Goal: Find specific page/section: Find specific page/section

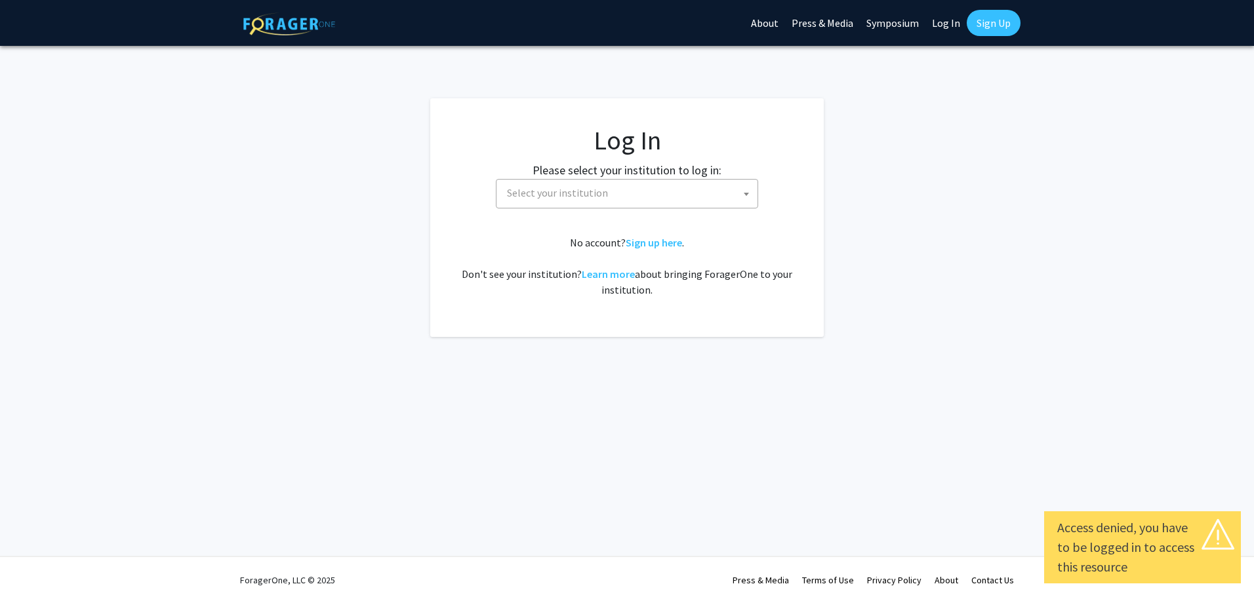
select select
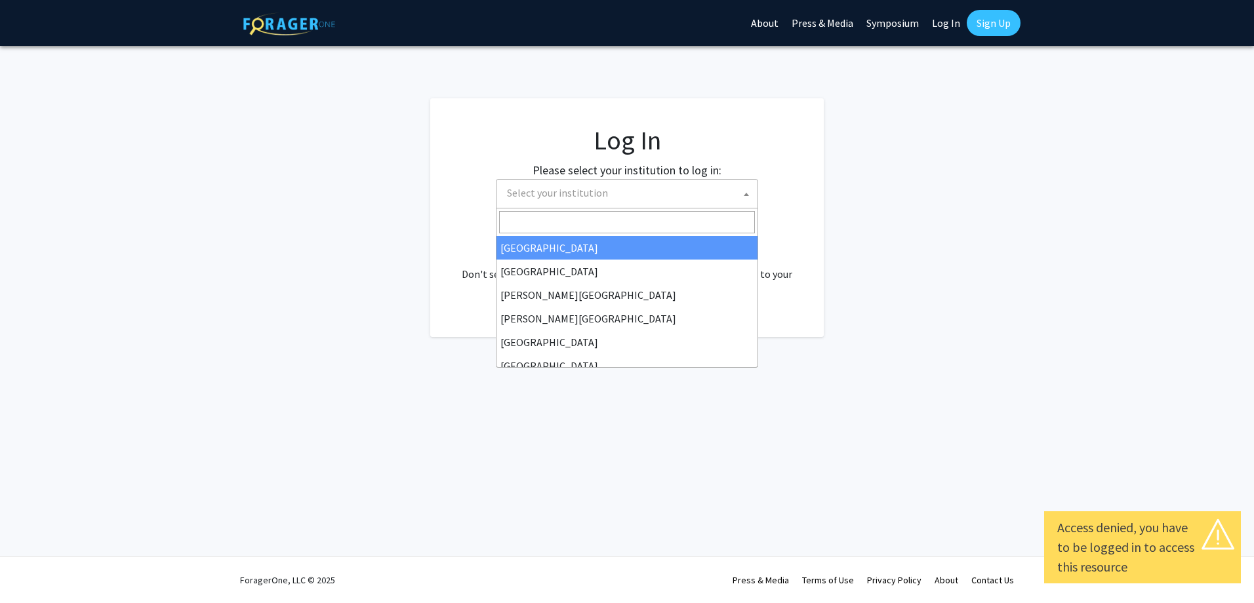
click at [607, 201] on span "Select your institution" at bounding box center [630, 193] width 256 height 27
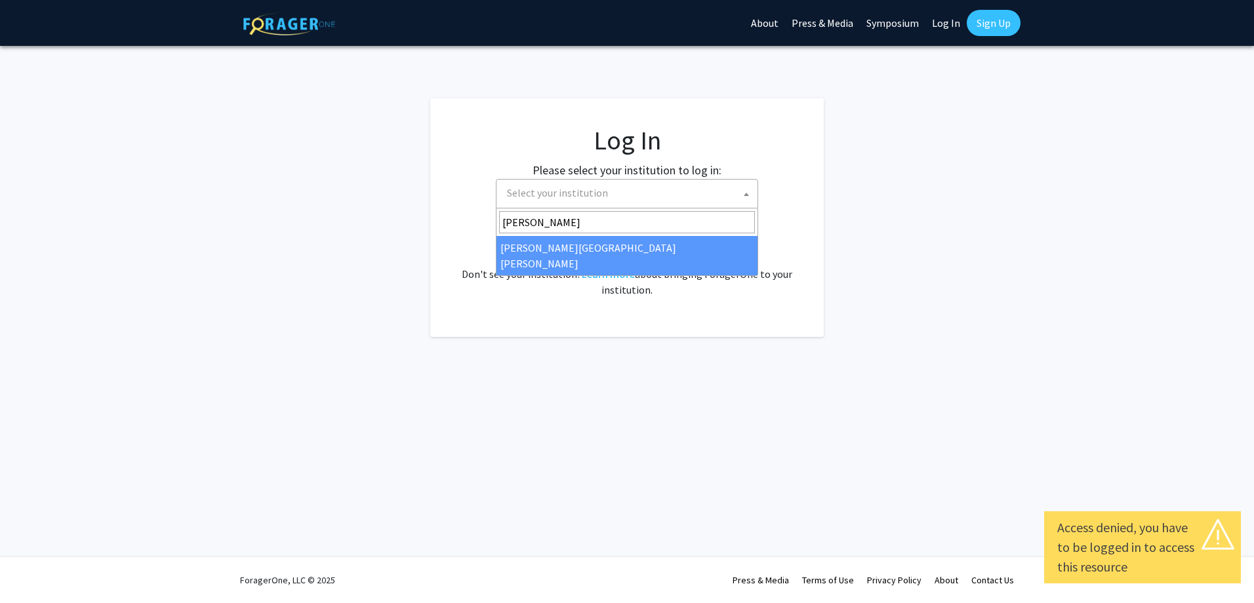
type input "[PERSON_NAME]"
select select "1"
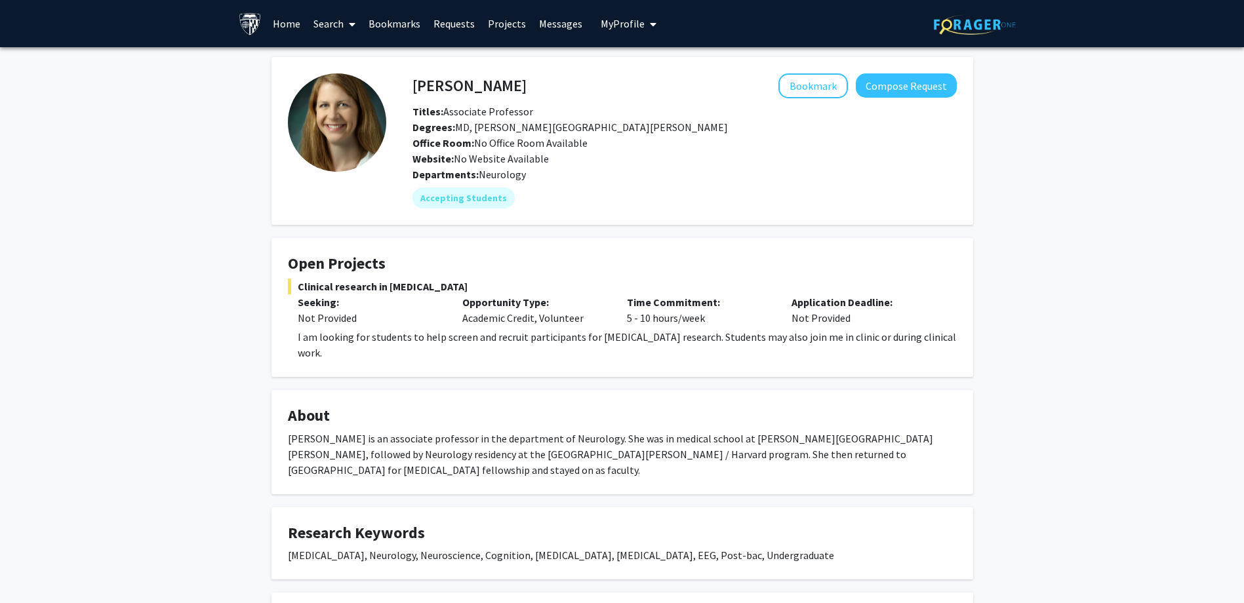
click at [291, 21] on link "Home" at bounding box center [286, 24] width 41 height 46
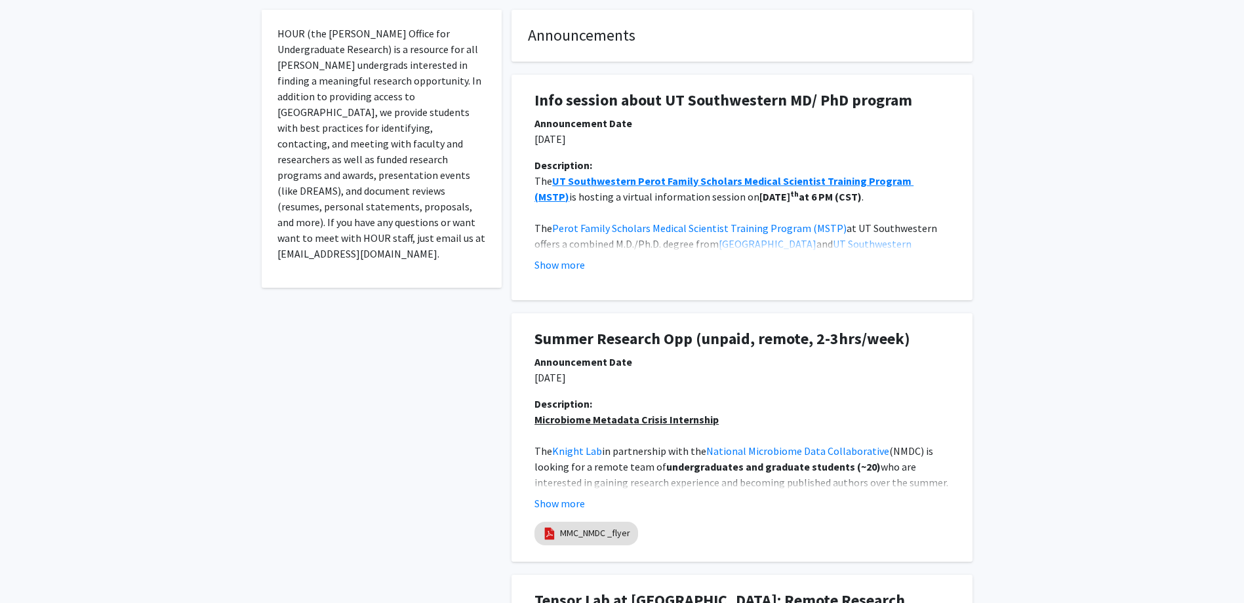
scroll to position [262, 0]
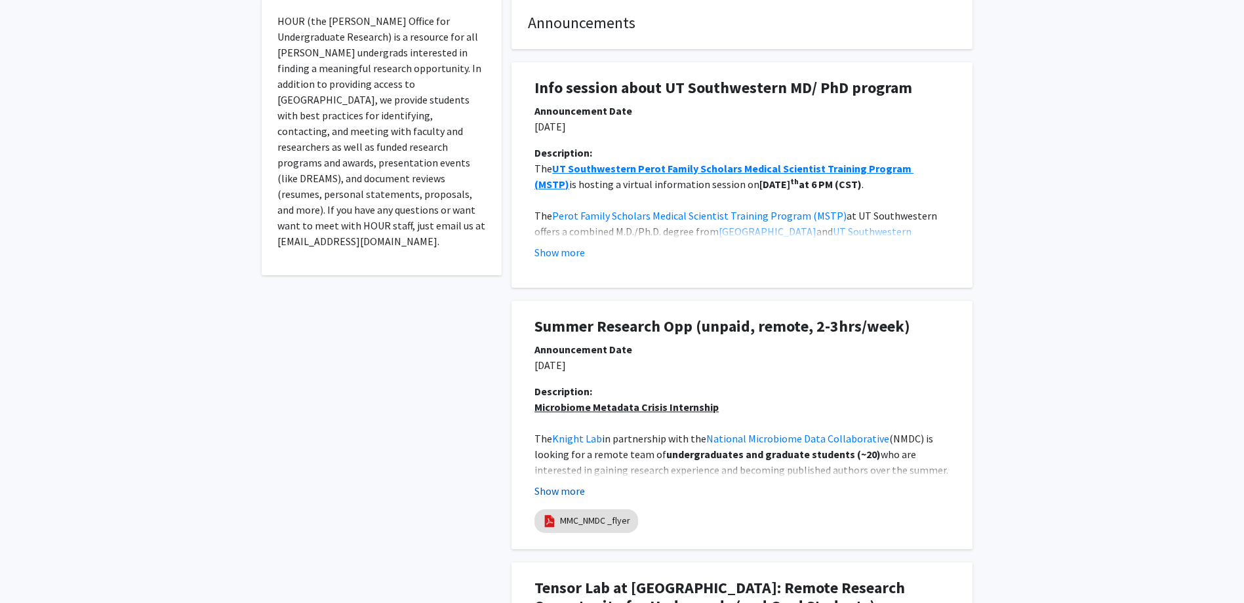
click at [571, 494] on button "Show more" at bounding box center [560, 491] width 51 height 16
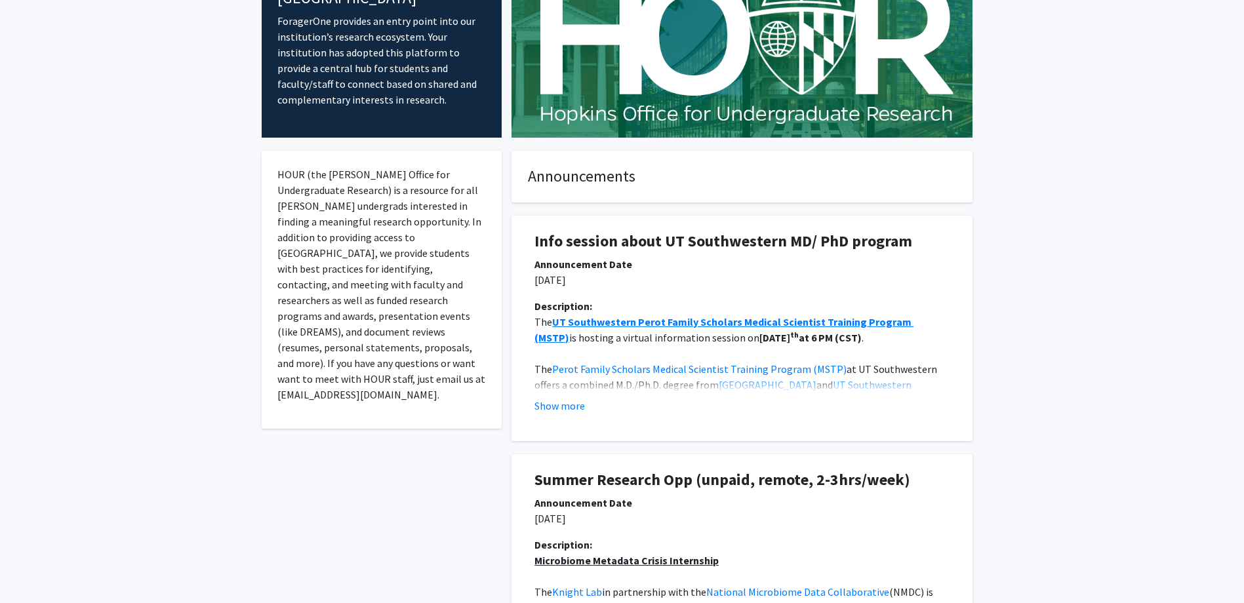
scroll to position [0, 0]
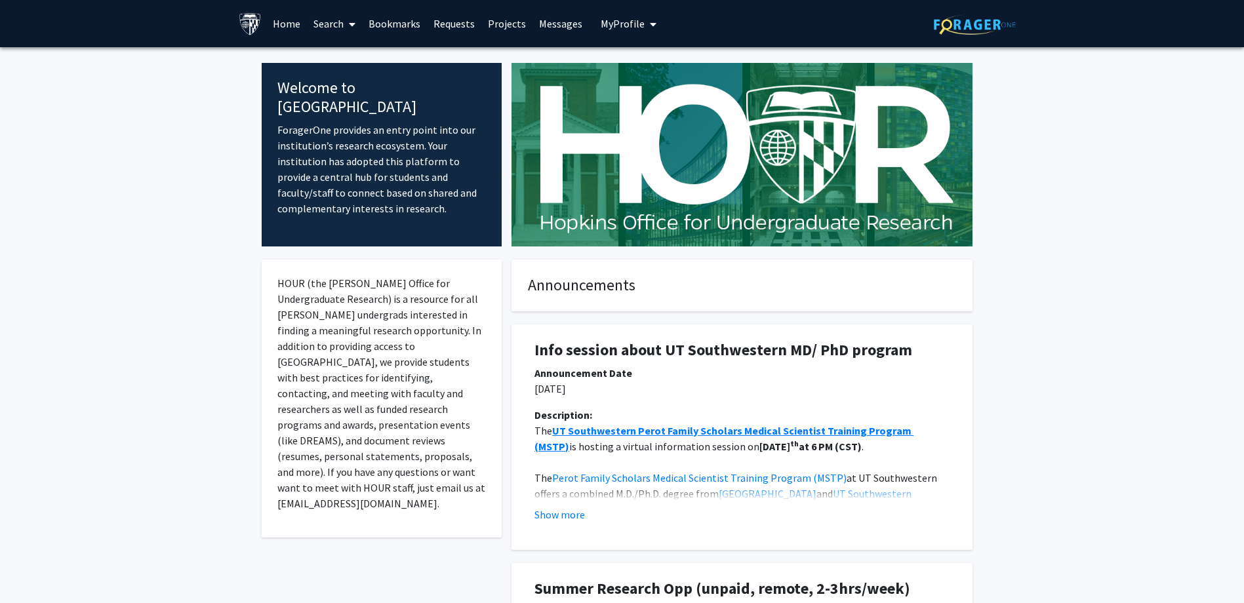
click at [336, 28] on link "Search" at bounding box center [334, 24] width 55 height 46
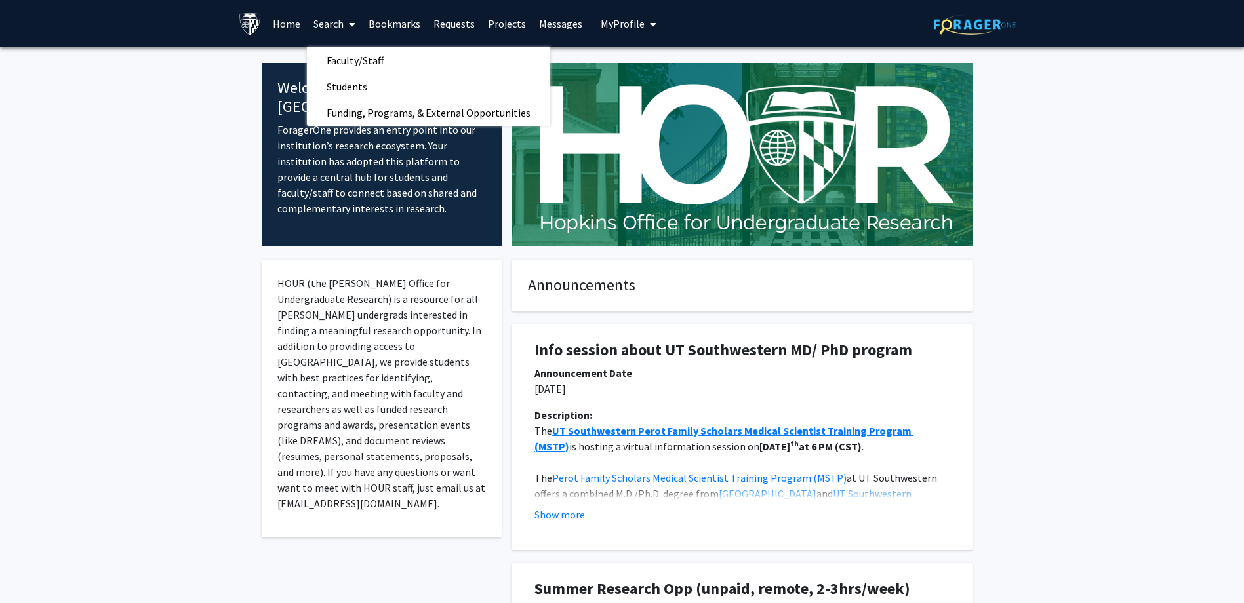
click at [336, 29] on link "Search" at bounding box center [334, 24] width 55 height 46
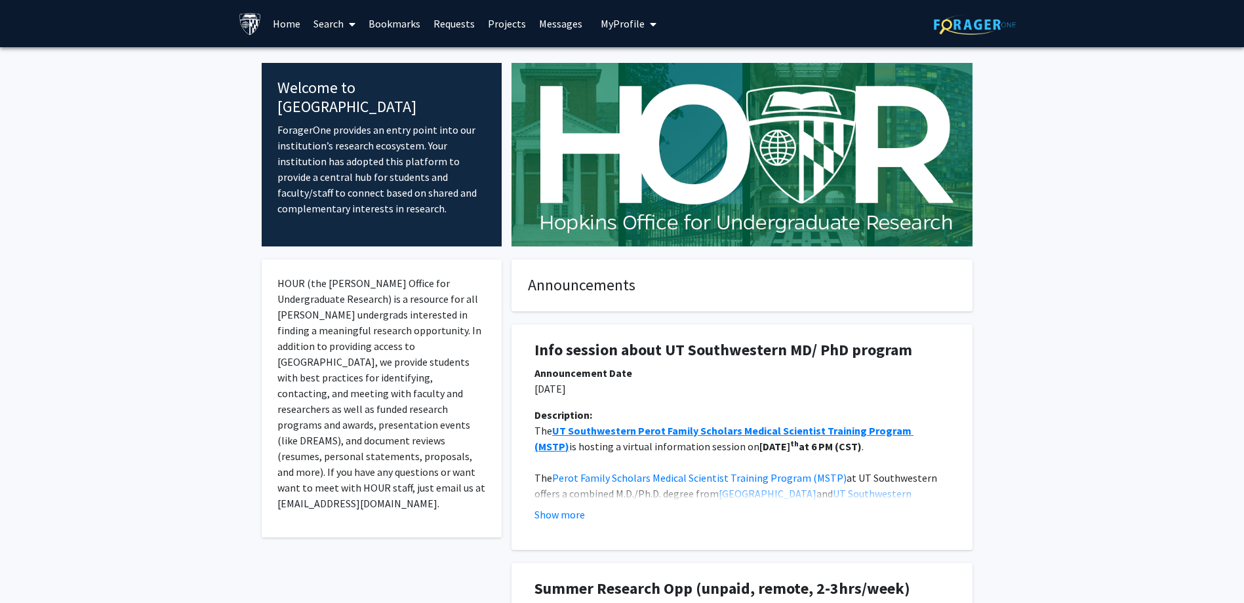
click at [336, 29] on link "Search" at bounding box center [334, 24] width 55 height 46
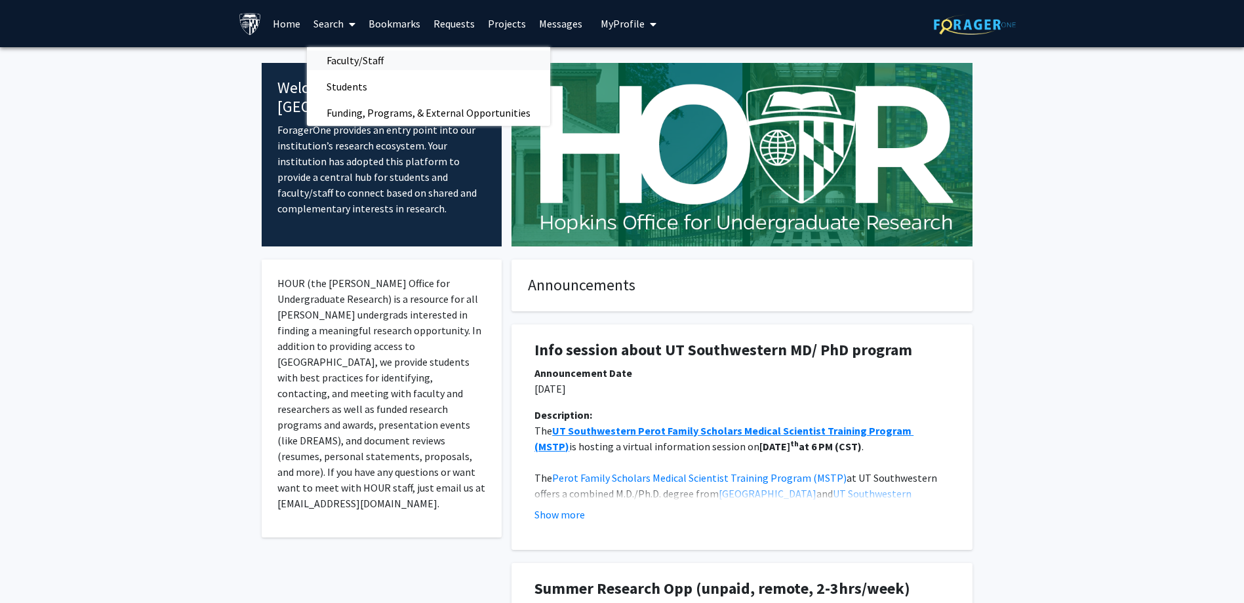
drag, startPoint x: 336, startPoint y: 29, endPoint x: 323, endPoint y: 65, distance: 38.2
click at [323, 65] on span "Faculty/Staff" at bounding box center [355, 60] width 96 height 26
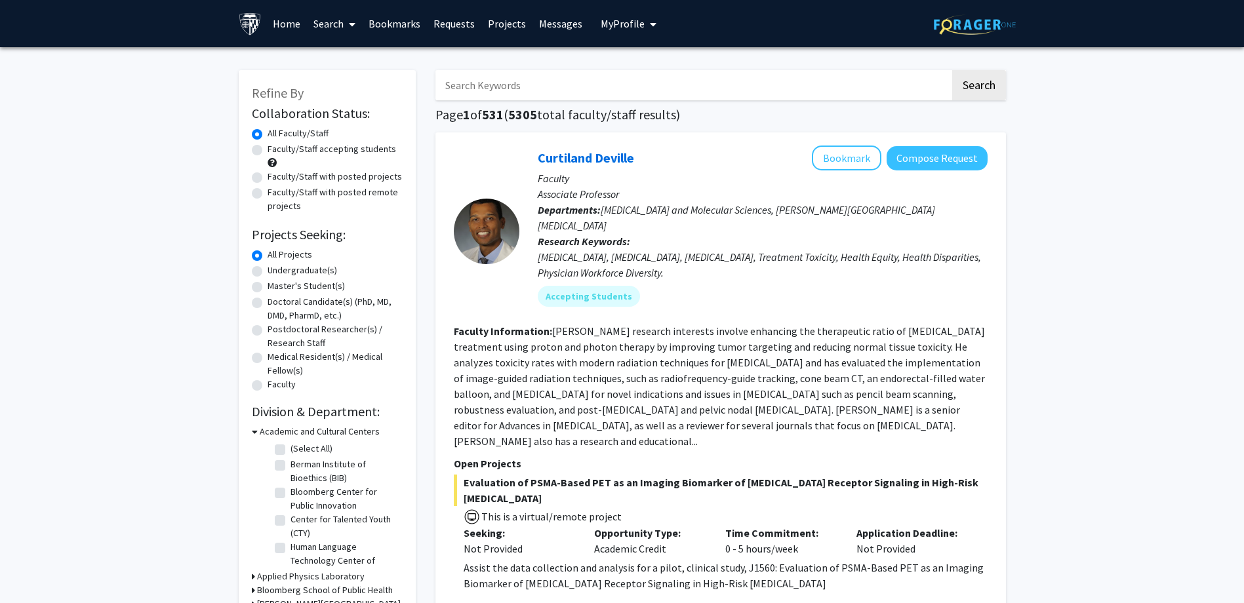
click at [357, 29] on link "Search" at bounding box center [334, 24] width 55 height 46
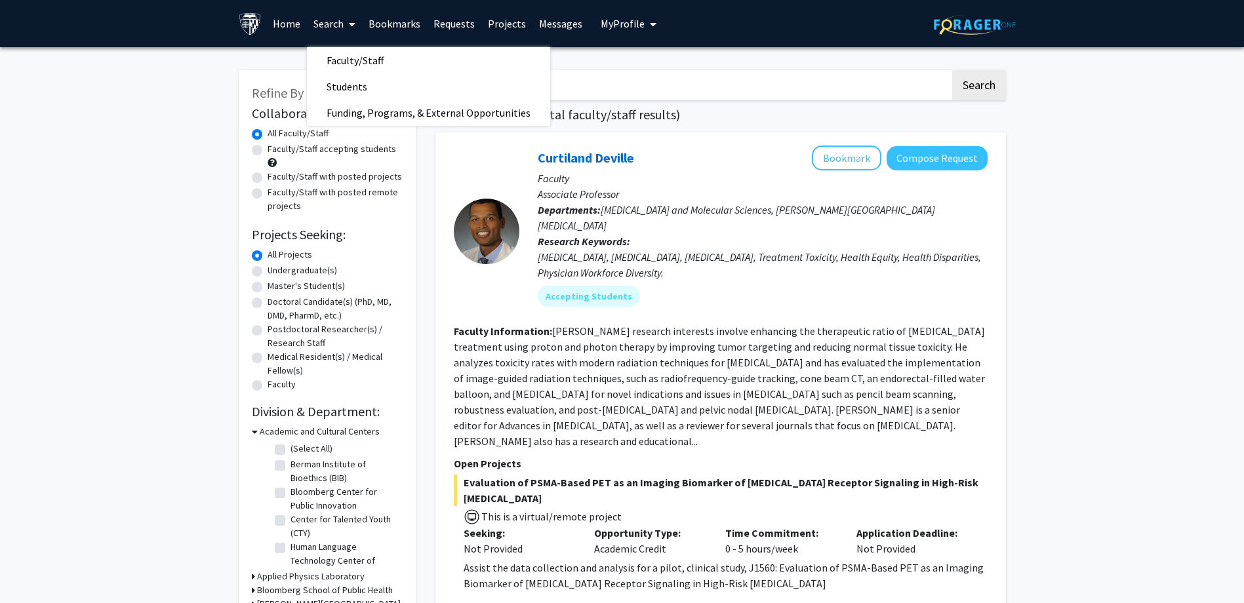
click at [355, 30] on span at bounding box center [350, 24] width 12 height 46
